Goal: Unclear

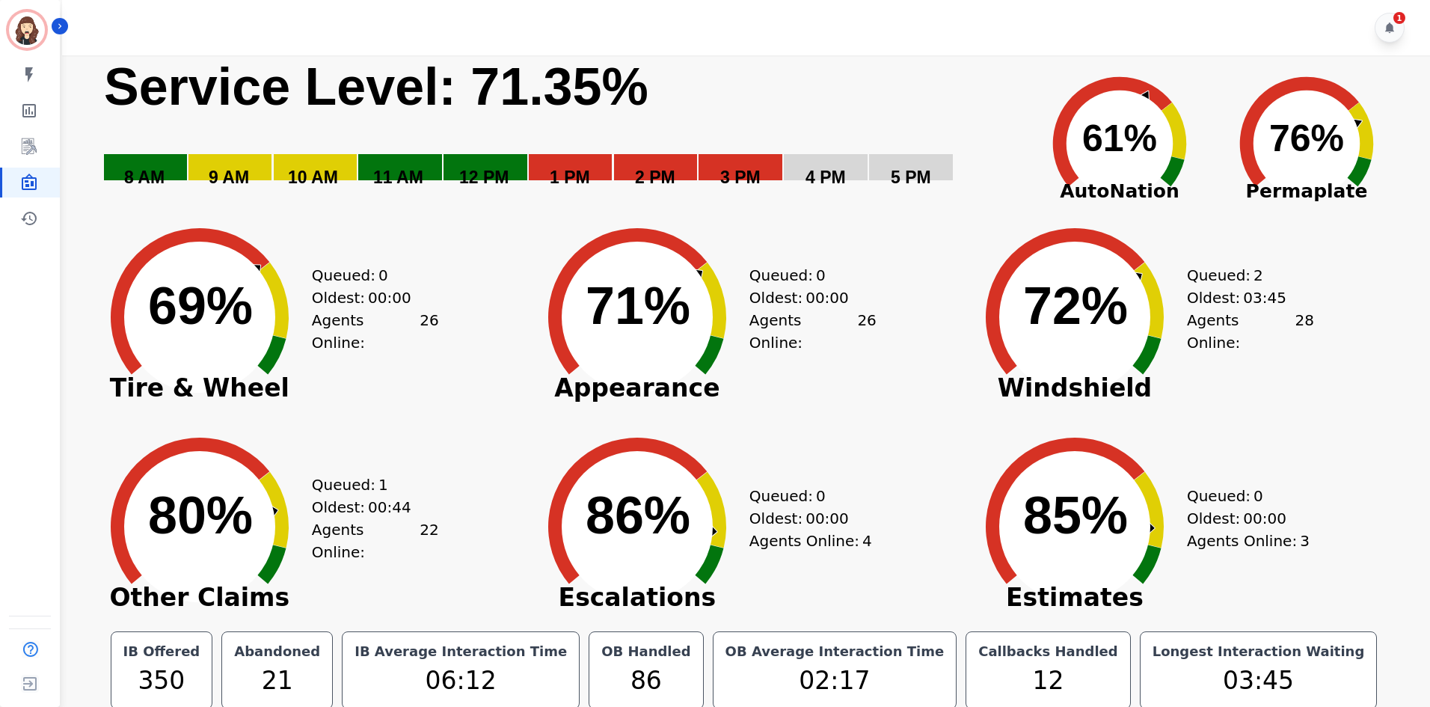
scroll to position [8, 0]
